Goal: Find specific page/section: Find specific page/section

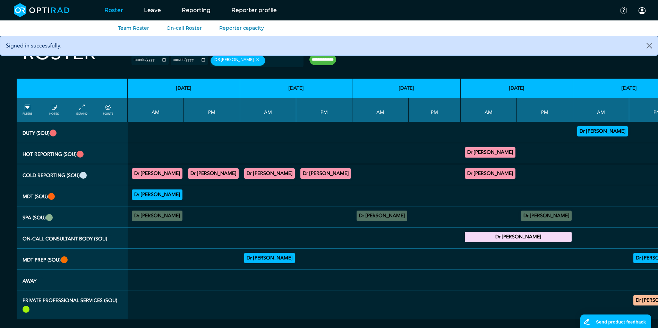
click at [112, 10] on link "Roster" at bounding box center [114, 10] width 40 height 27
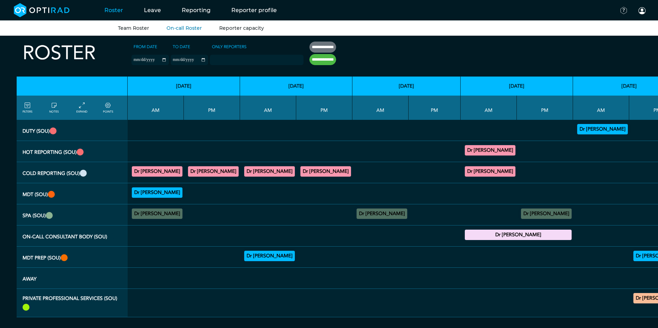
click at [240, 30] on link "Reporter capacity" at bounding box center [241, 28] width 45 height 6
click at [240, 29] on link "Reporter capacity" at bounding box center [241, 28] width 45 height 6
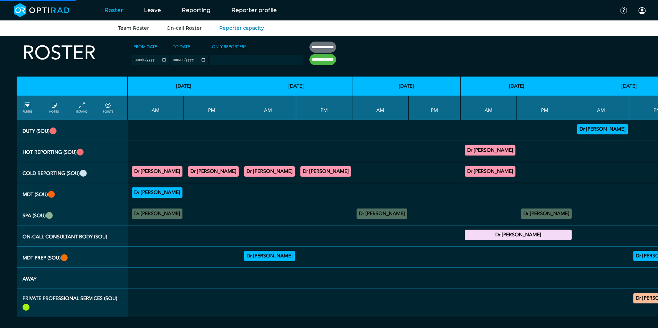
click at [182, 28] on link "On-call Roster" at bounding box center [183, 28] width 35 height 6
click at [247, 10] on link "Reporter profile" at bounding box center [254, 10] width 66 height 27
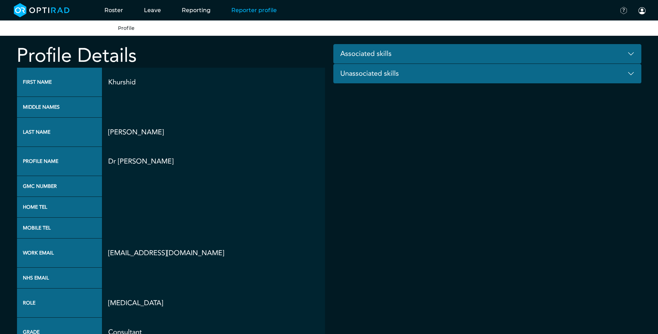
click at [631, 54] on button "Associated skills" at bounding box center [487, 54] width 308 height 20
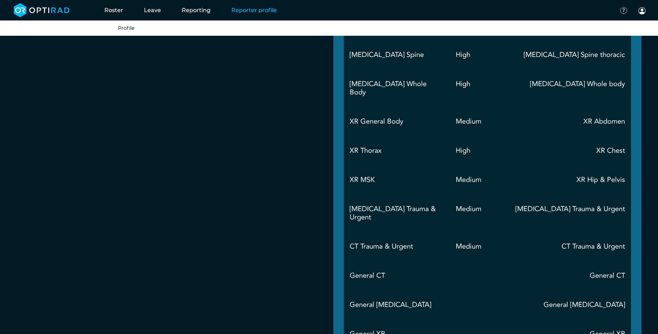
scroll to position [1056, 0]
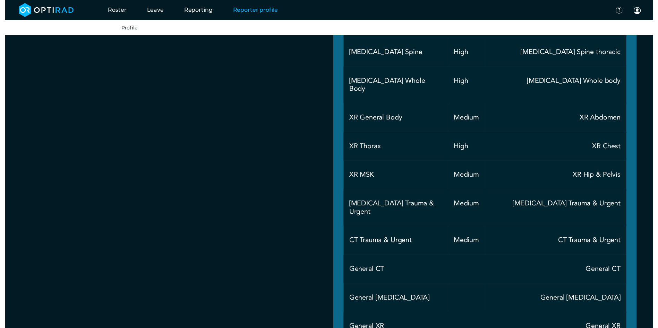
scroll to position [5, 0]
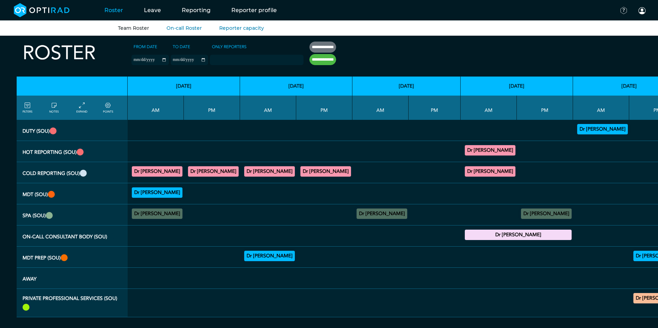
click at [310, 54] on input "**********" at bounding box center [322, 59] width 27 height 11
type input "**********"
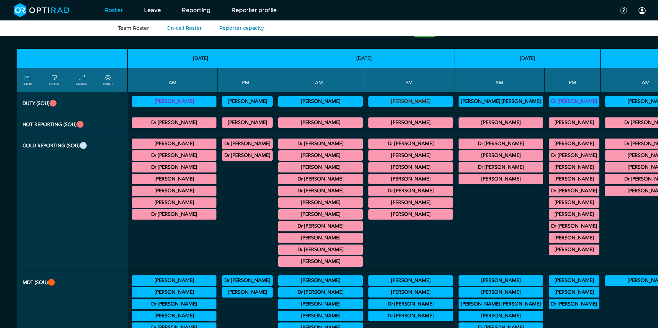
scroll to position [40, 0]
